Goal: Entertainment & Leisure: Browse casually

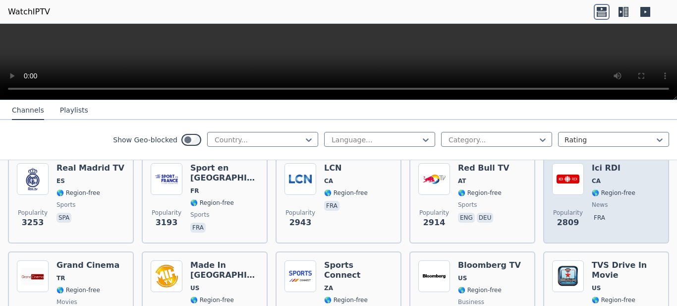
scroll to position [375, 0]
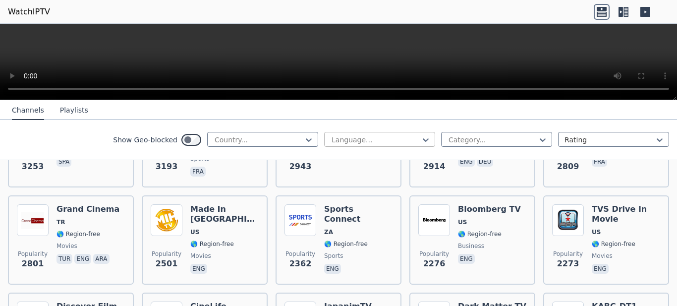
click at [365, 138] on div at bounding box center [376, 140] width 90 height 10
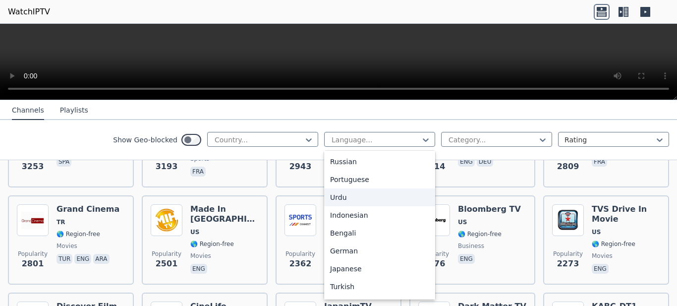
scroll to position [62, 0]
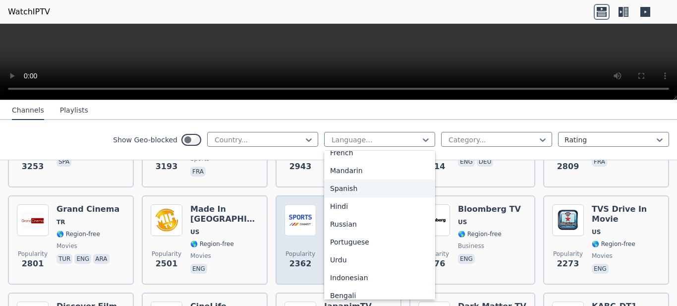
click at [341, 188] on div "Spanish" at bounding box center [379, 189] width 111 height 18
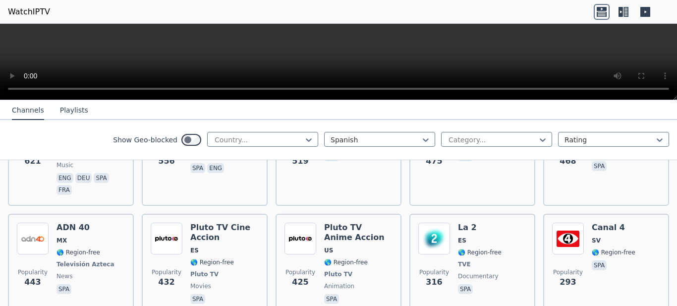
scroll to position [500, 0]
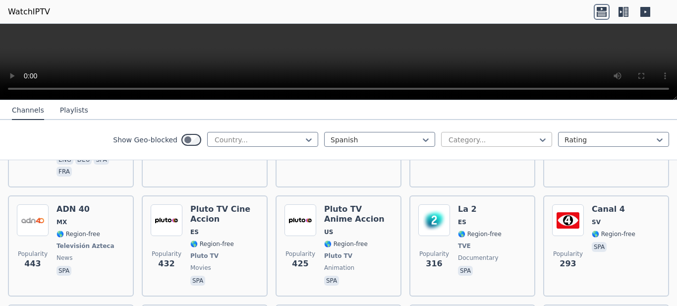
click at [527, 141] on div at bounding box center [493, 140] width 90 height 10
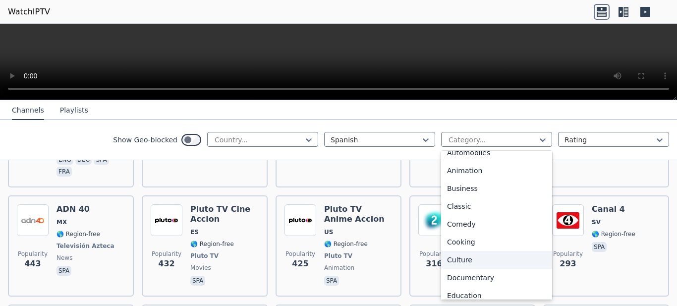
scroll to position [25, 0]
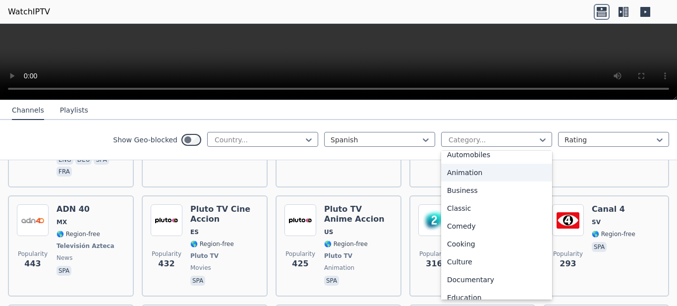
click at [466, 171] on div "Animation" at bounding box center [496, 173] width 111 height 18
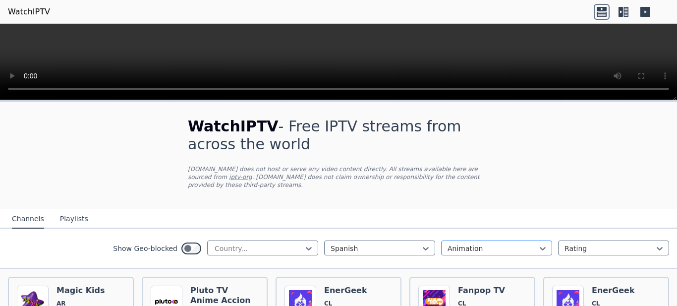
scroll to position [106, 0]
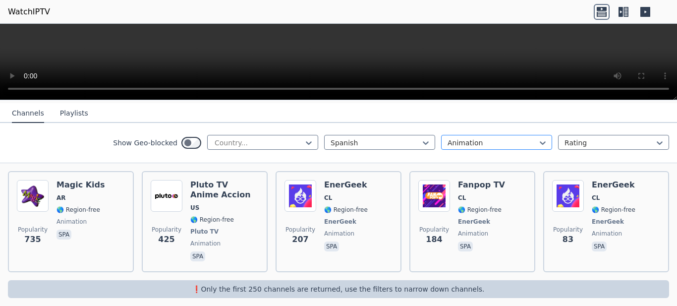
click at [469, 142] on div at bounding box center [493, 143] width 90 height 10
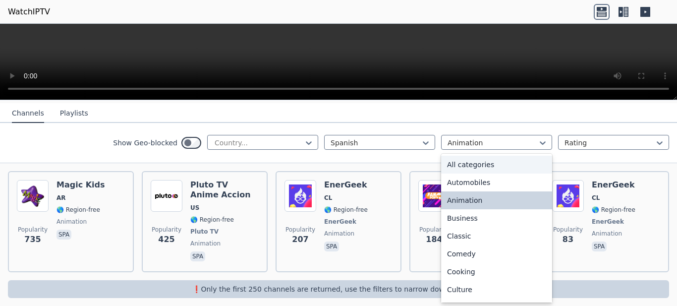
click at [459, 163] on div "All categories" at bounding box center [496, 165] width 111 height 18
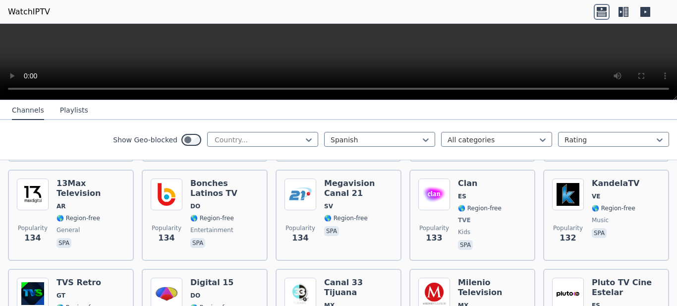
scroll to position [1875, 0]
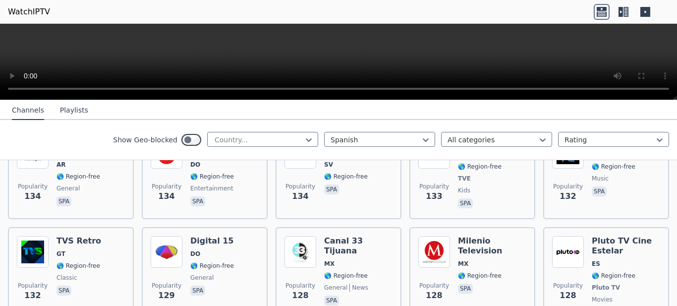
click at [238, 130] on div "Show Geo-blocked Country... Spanish option All categories, selected. All catego…" at bounding box center [338, 140] width 677 height 40
click at [237, 137] on div at bounding box center [259, 140] width 90 height 10
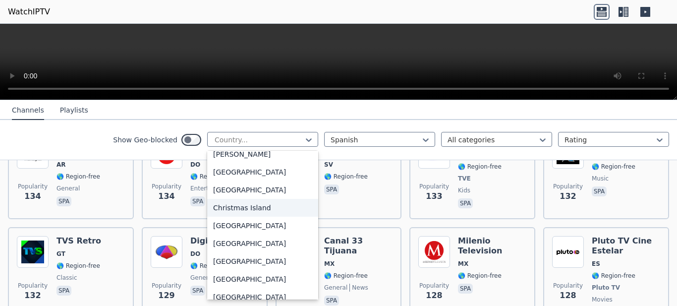
scroll to position [687, 0]
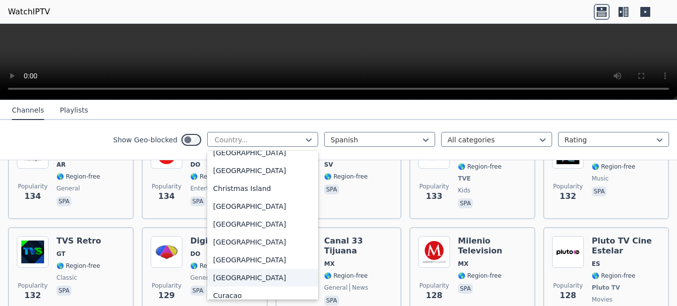
click at [217, 276] on div "[GEOGRAPHIC_DATA]" at bounding box center [262, 278] width 111 height 18
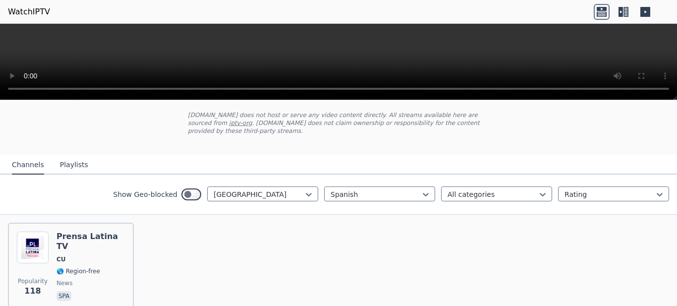
scroll to position [94, 0]
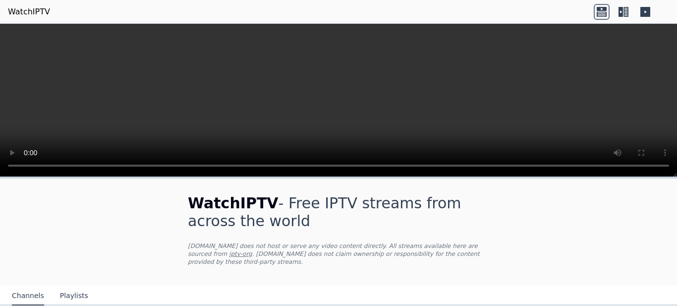
scroll to position [125, 0]
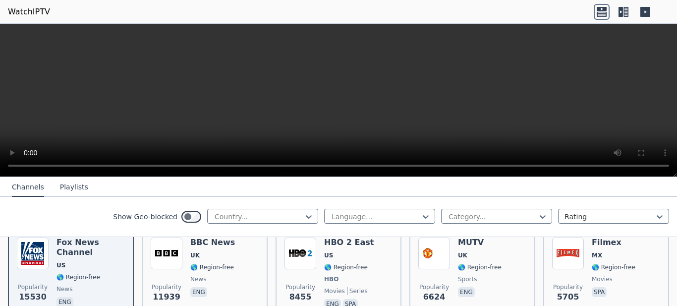
click at [64, 188] on button "Playlists" at bounding box center [74, 187] width 28 height 19
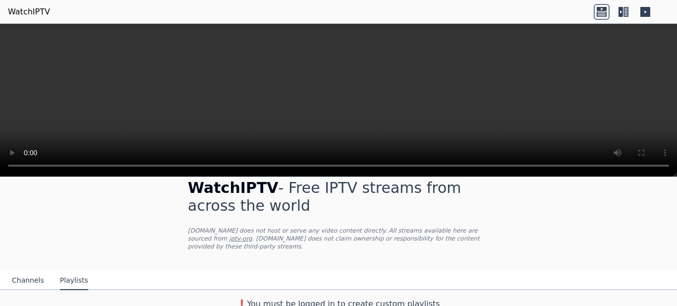
click at [32, 272] on button "Channels" at bounding box center [28, 280] width 32 height 19
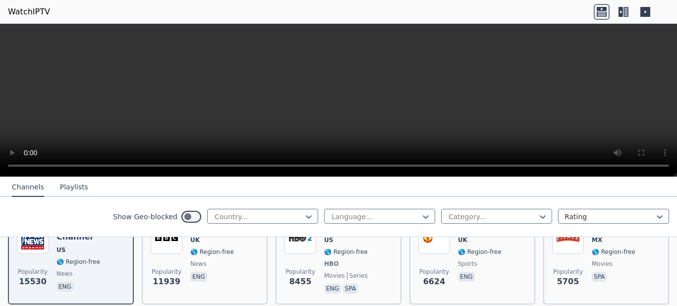
scroll to position [78, 0]
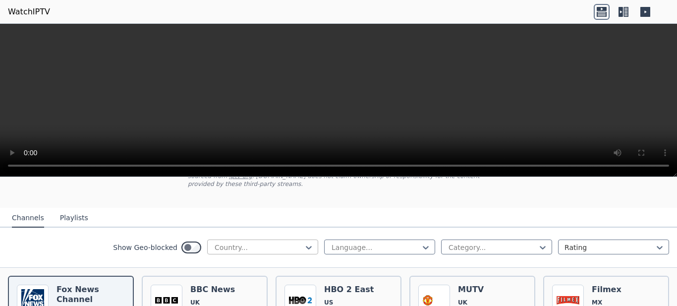
click at [279, 240] on div "Country..." at bounding box center [262, 247] width 111 height 15
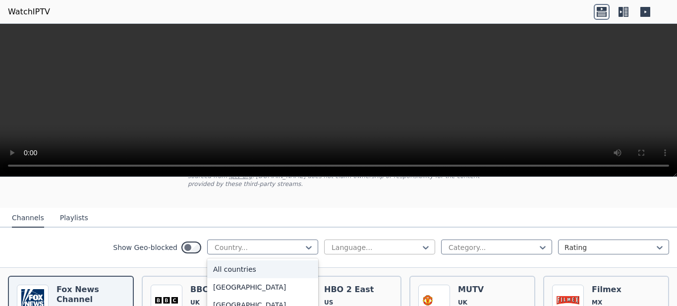
click at [388, 240] on div "Language..." at bounding box center [379, 247] width 111 height 15
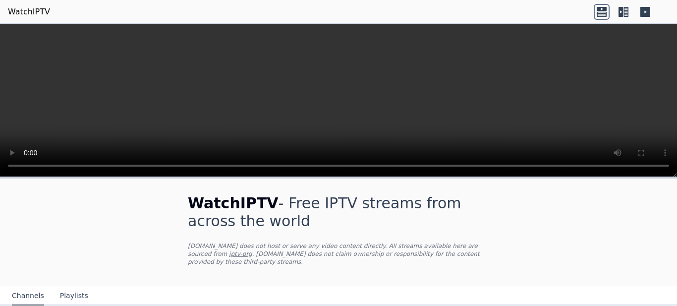
scroll to position [241, 0]
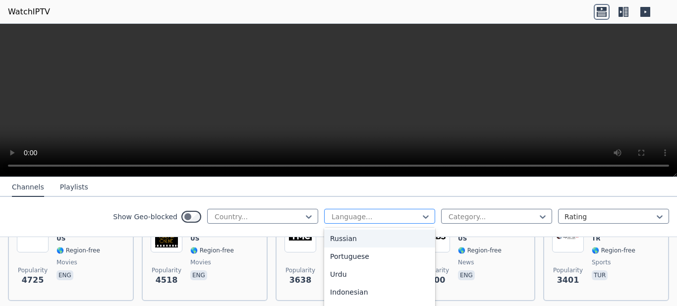
click at [368, 218] on div at bounding box center [376, 217] width 90 height 10
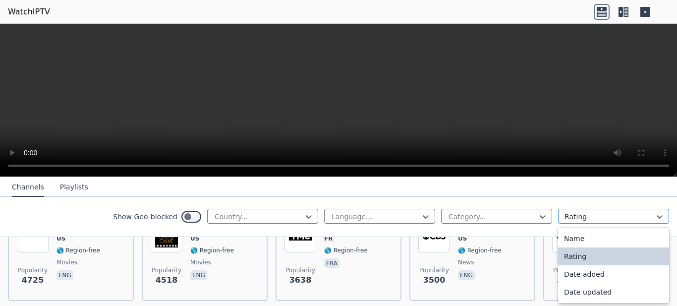
click at [581, 222] on div "Rating" at bounding box center [613, 216] width 111 height 15
click at [580, 221] on div at bounding box center [610, 217] width 90 height 10
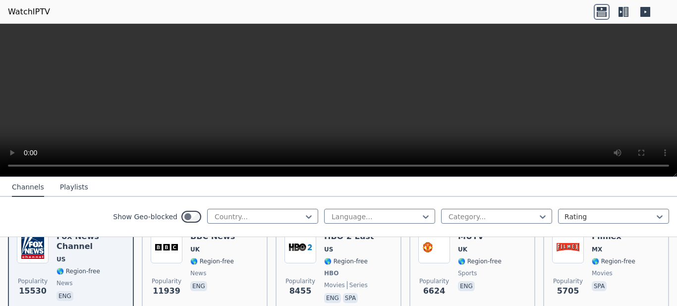
scroll to position [125, 0]
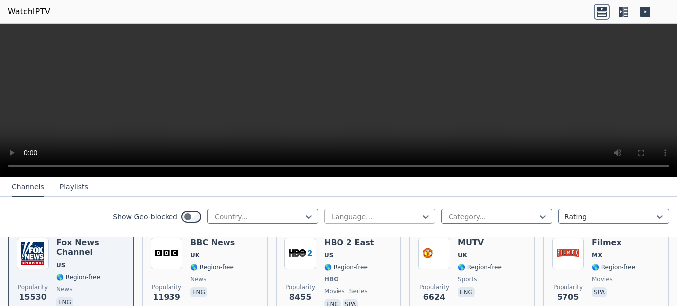
click at [331, 212] on div at bounding box center [376, 217] width 90 height 10
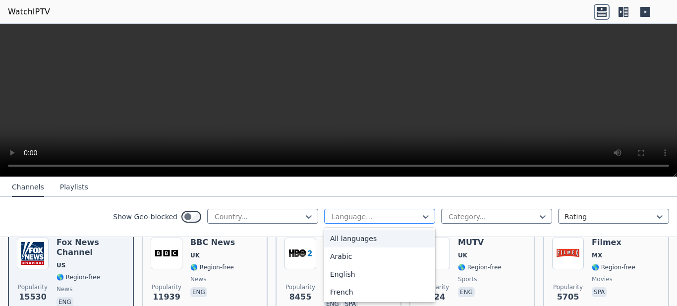
type input "*"
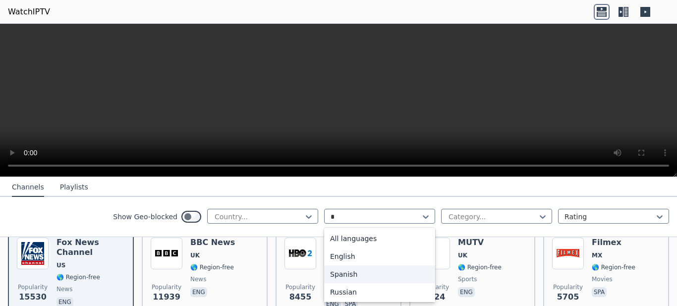
click at [327, 275] on div "Spanish" at bounding box center [379, 274] width 111 height 18
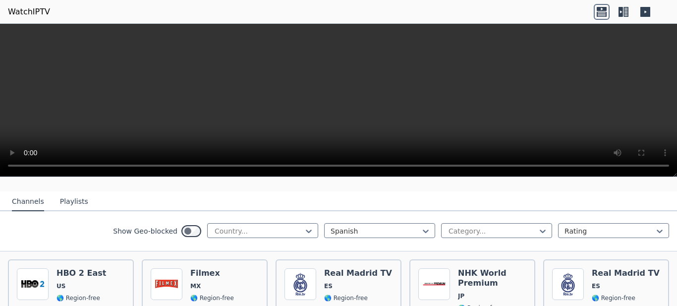
scroll to position [187, 0]
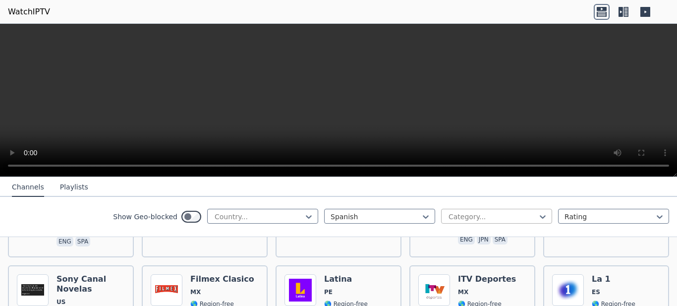
click at [514, 218] on div at bounding box center [493, 217] width 90 height 10
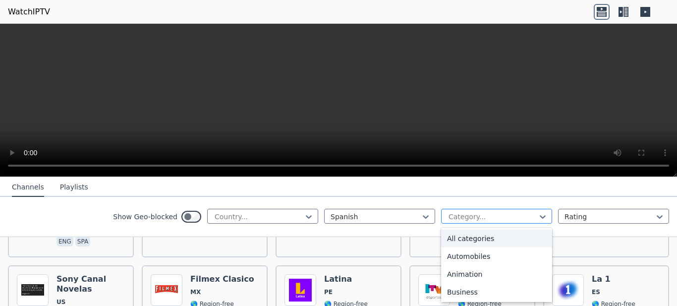
click at [514, 218] on div at bounding box center [493, 217] width 90 height 10
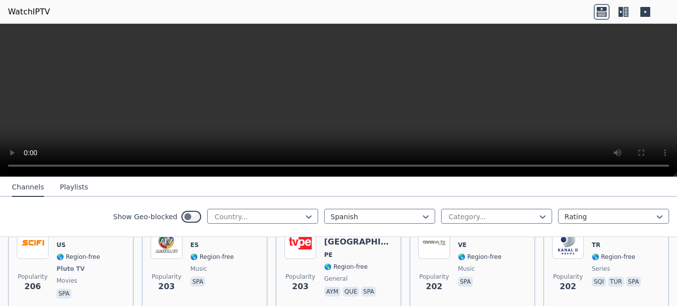
scroll to position [1125, 0]
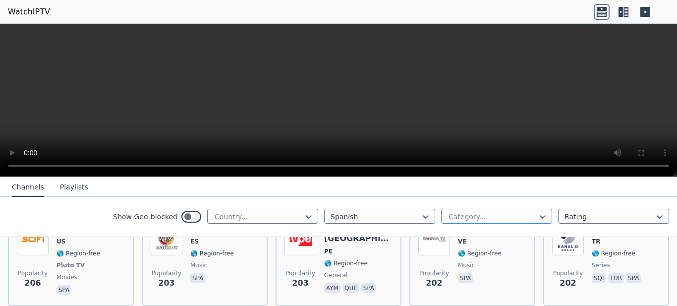
click at [498, 222] on div "Category..." at bounding box center [496, 216] width 111 height 15
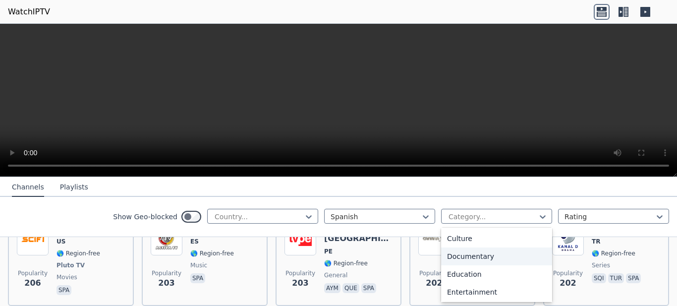
scroll to position [187, 0]
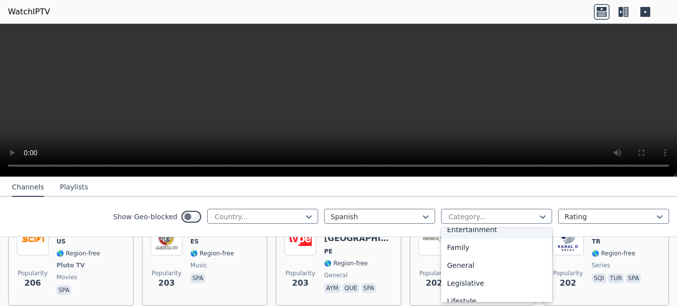
click at [484, 230] on div "Entertainment" at bounding box center [496, 230] width 111 height 18
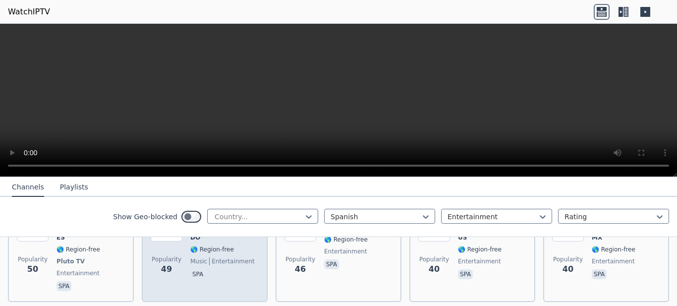
scroll to position [812, 0]
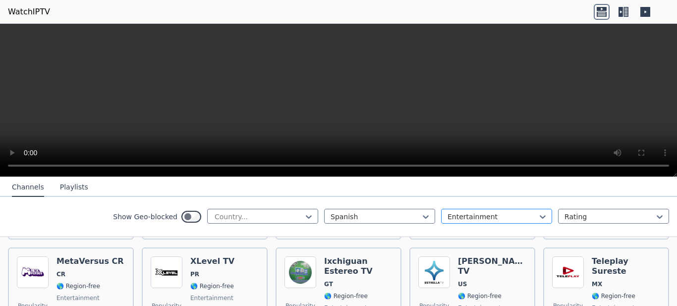
click at [512, 214] on div at bounding box center [493, 217] width 90 height 10
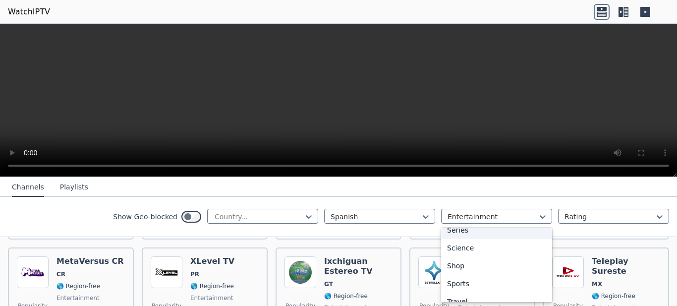
scroll to position [412, 0]
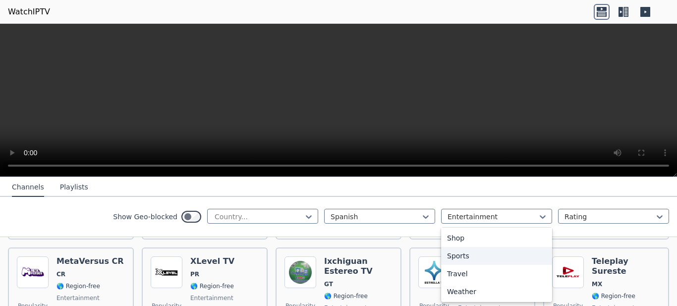
click at [457, 254] on div "Sports" at bounding box center [496, 256] width 111 height 18
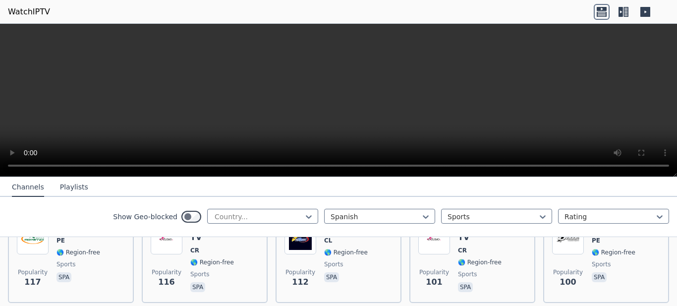
scroll to position [369, 0]
